Goal: Information Seeking & Learning: Learn about a topic

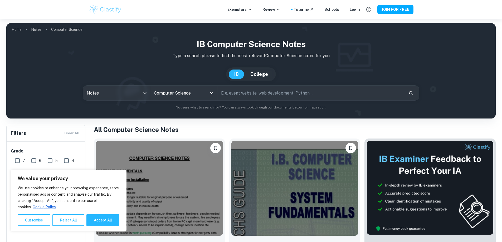
scroll to position [212, 0]
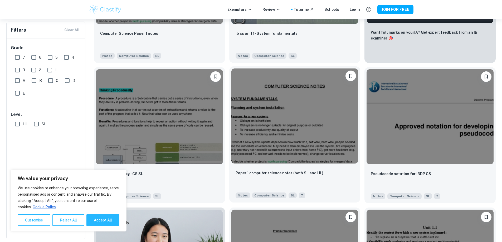
click at [231, 88] on img at bounding box center [294, 115] width 127 height 95
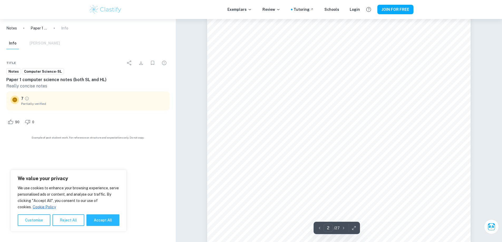
scroll to position [423, 0]
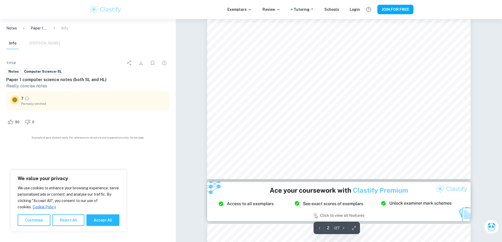
type input "3"
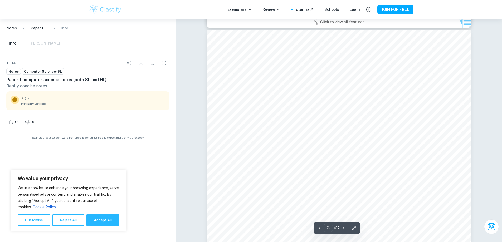
scroll to position [847, 0]
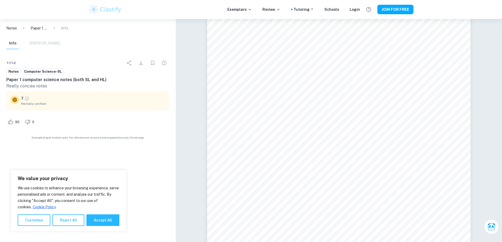
click at [181, 1] on div "Exemplars Review Tutoring Schools Login JOIN FOR FREE" at bounding box center [251, 9] width 502 height 19
